Goal: Information Seeking & Learning: Learn about a topic

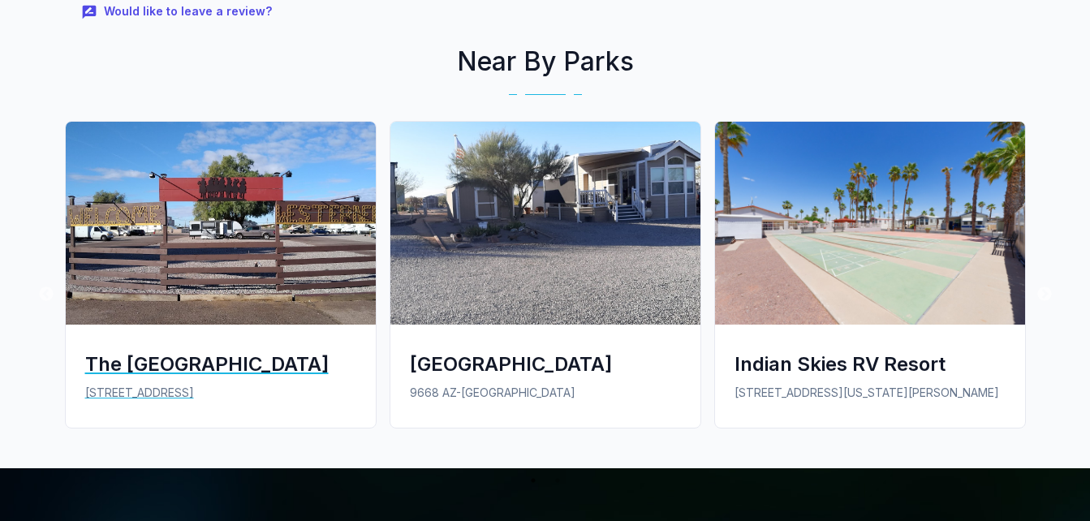
scroll to position [1299, 0]
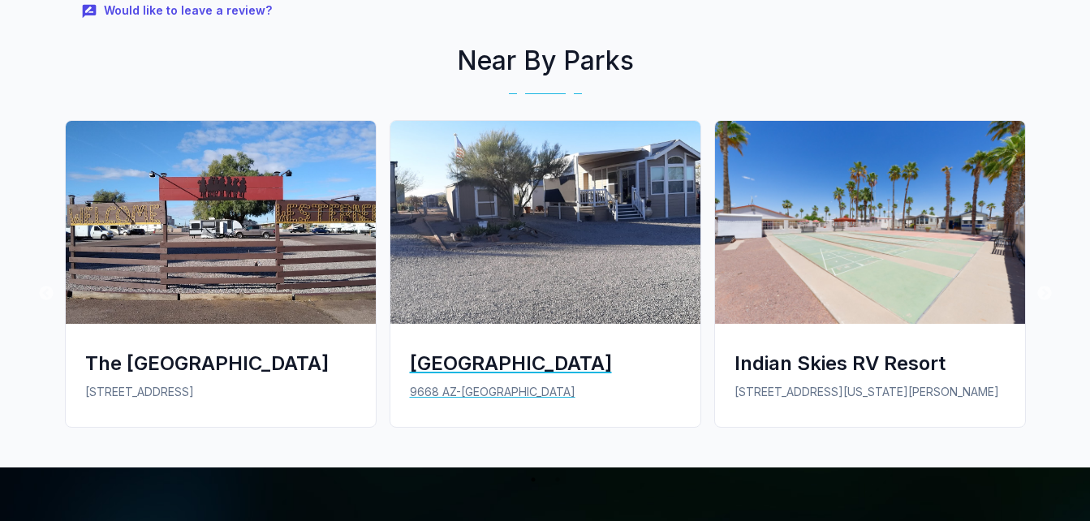
click at [569, 232] on img at bounding box center [545, 222] width 310 height 203
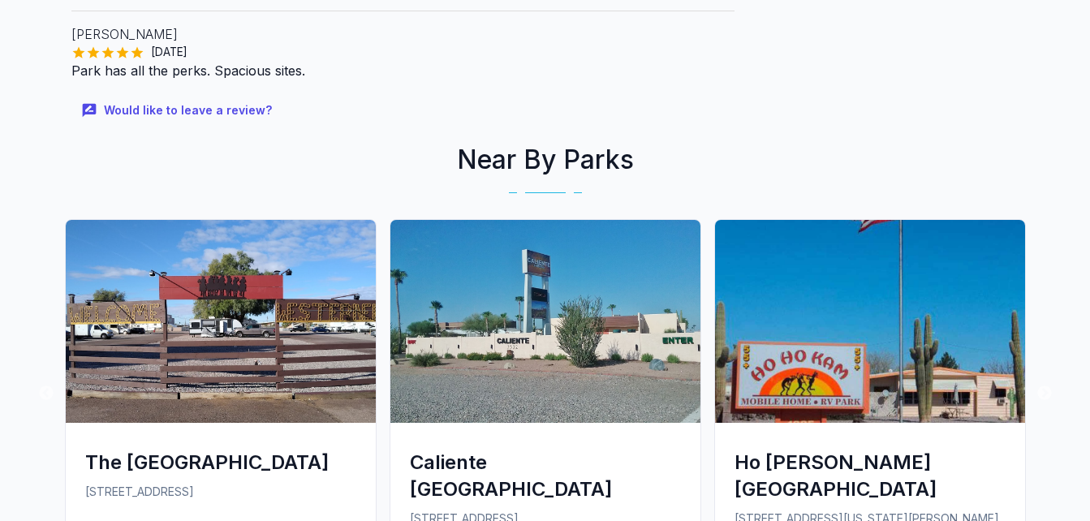
scroll to position [1218, 0]
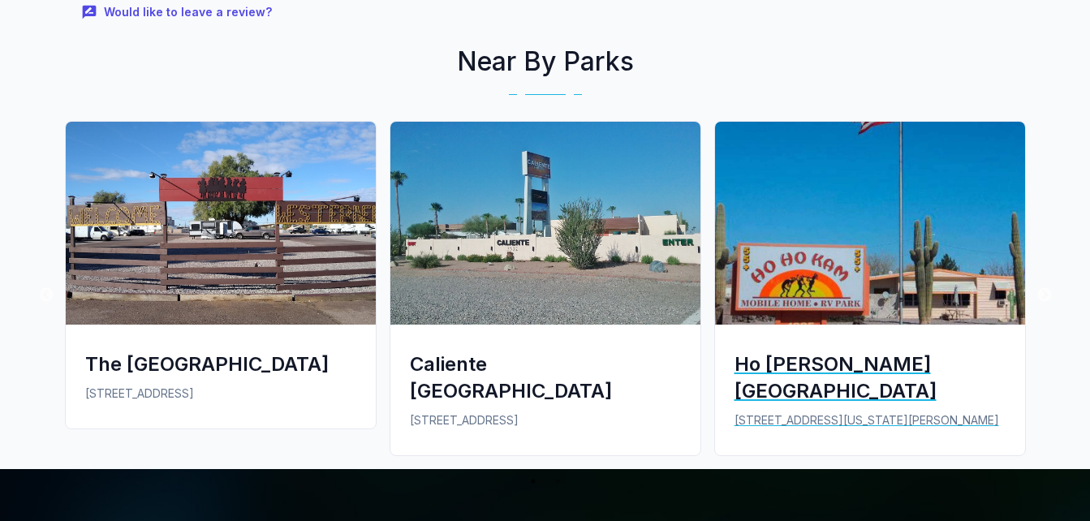
click at [816, 207] on img at bounding box center [870, 223] width 310 height 203
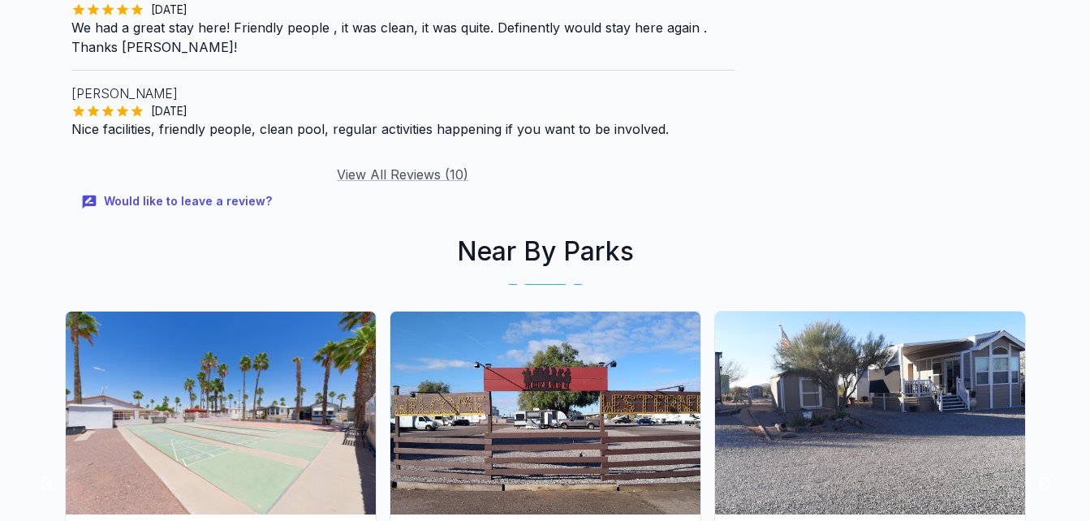
scroll to position [2354, 0]
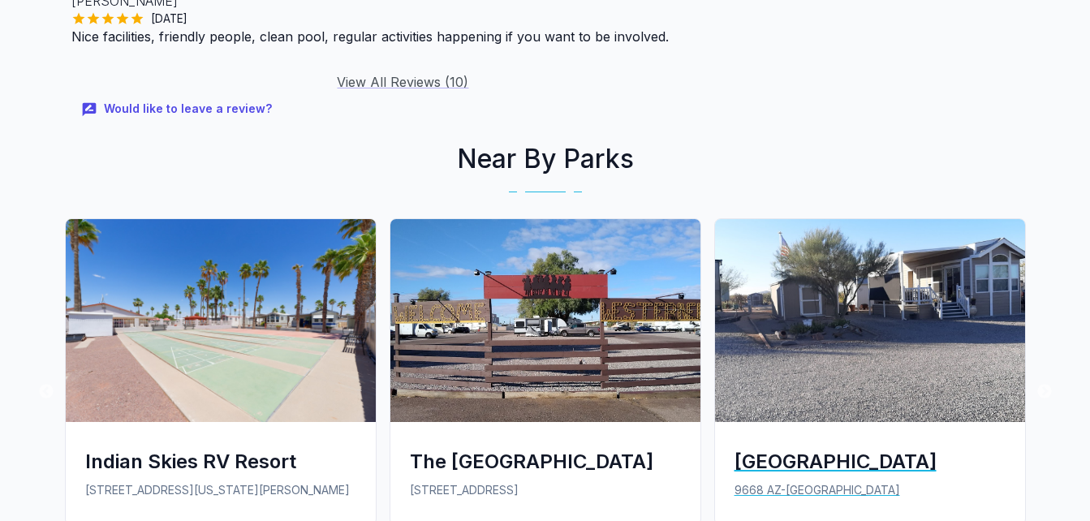
click at [925, 223] on img at bounding box center [870, 320] width 310 height 203
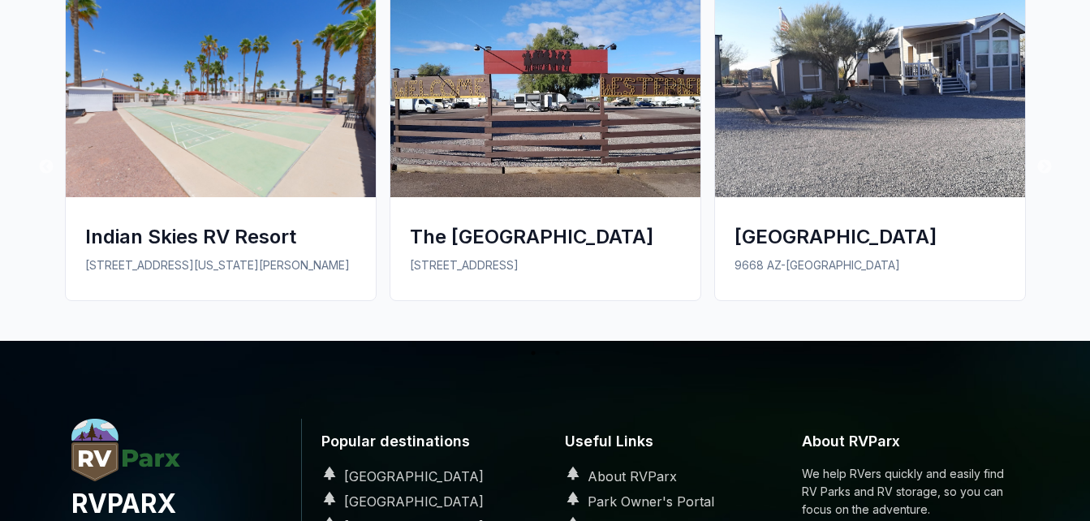
scroll to position [2598, 0]
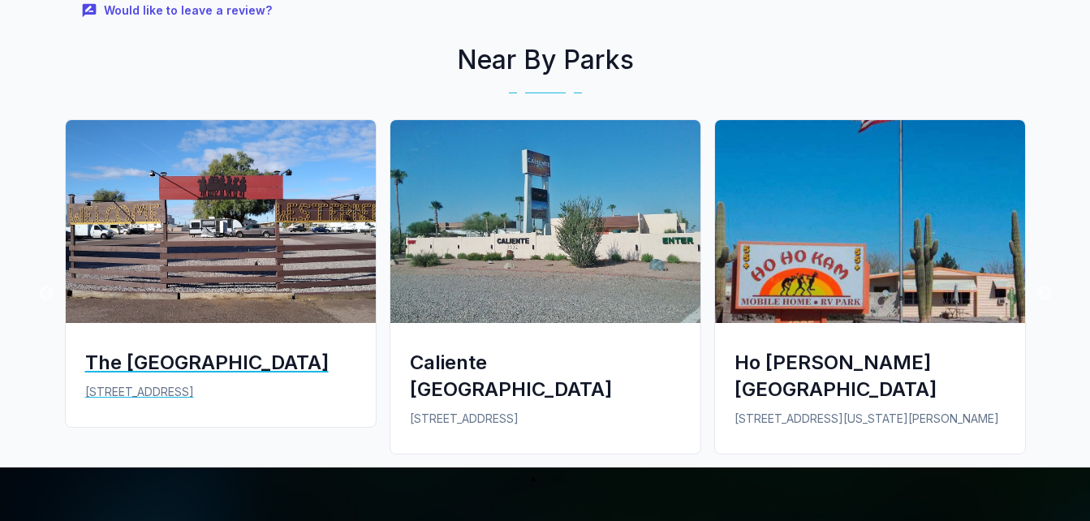
scroll to position [1218, 0]
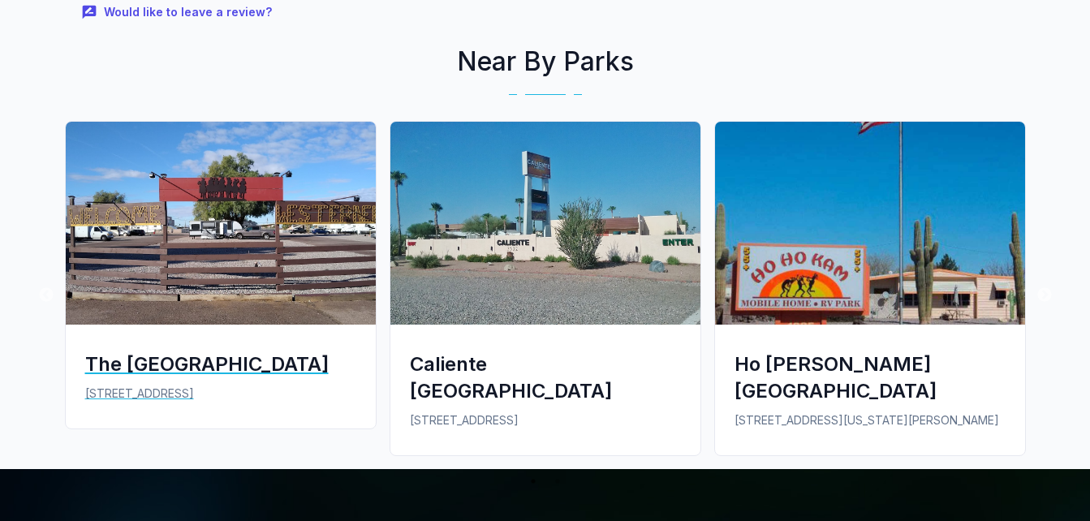
click at [270, 209] on img at bounding box center [221, 223] width 310 height 203
